Goal: Task Accomplishment & Management: Manage account settings

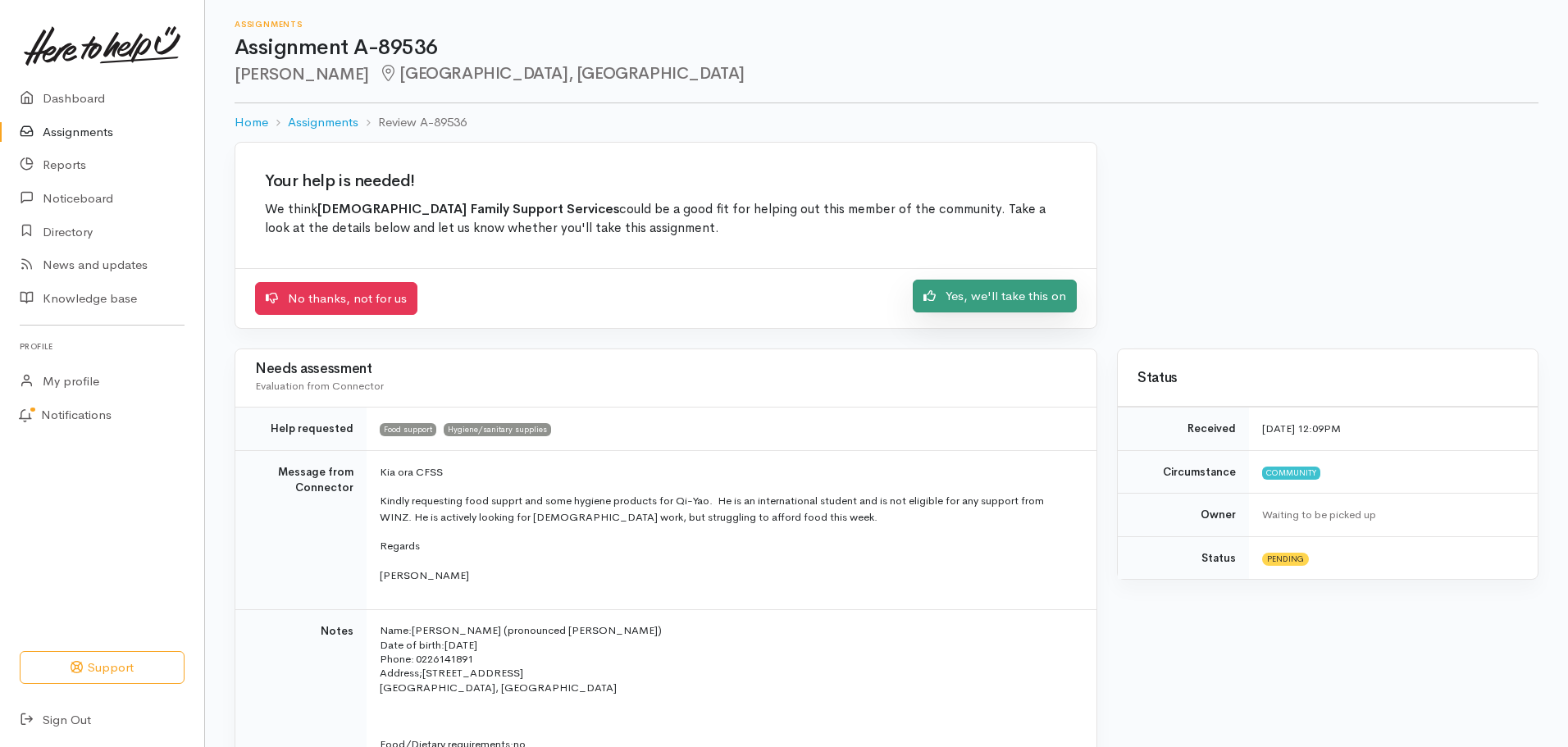
click at [952, 303] on link "Yes, we'll take this on" at bounding box center [995, 296] width 164 height 34
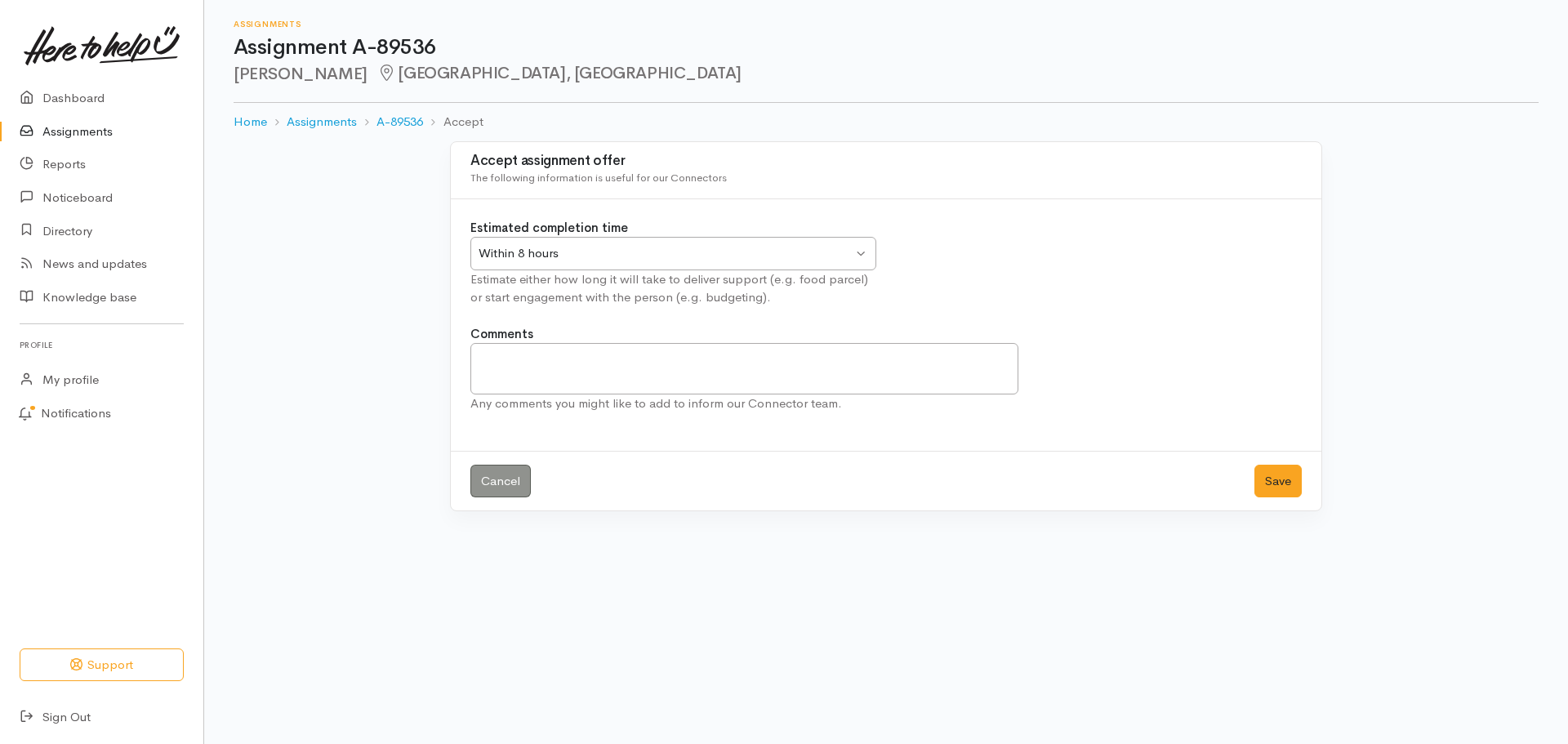
click at [1310, 471] on div "Cancel Save" at bounding box center [886, 481] width 870 height 60
click at [1278, 492] on button "Save" at bounding box center [1278, 481] width 47 height 33
